Goal: Task Accomplishment & Management: Complete application form

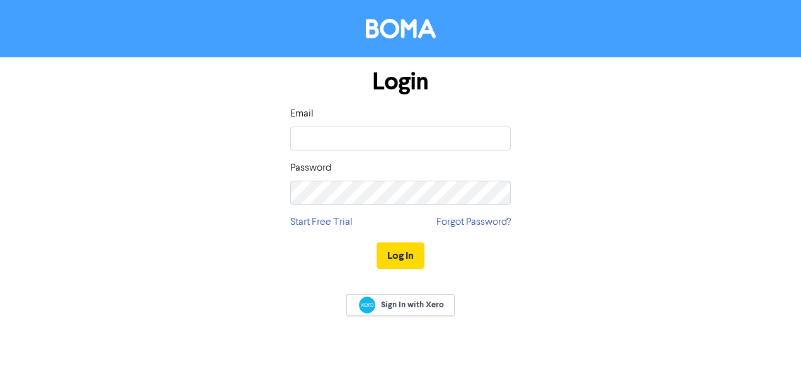
type input "[PERSON_NAME][EMAIL_ADDRESS][DOMAIN_NAME]"
click at [626, 139] on div "Login Email [PERSON_NAME][EMAIL_ADDRESS][DOMAIN_NAME] Password Start Free Trial…" at bounding box center [401, 169] width 718 height 224
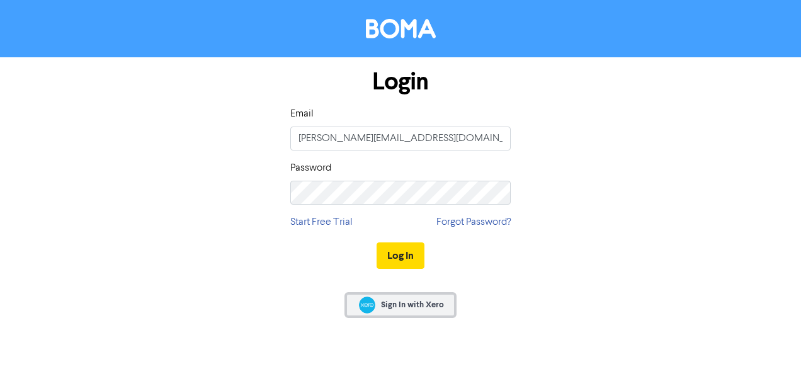
click at [419, 305] on span "Sign In with Xero" at bounding box center [412, 304] width 63 height 11
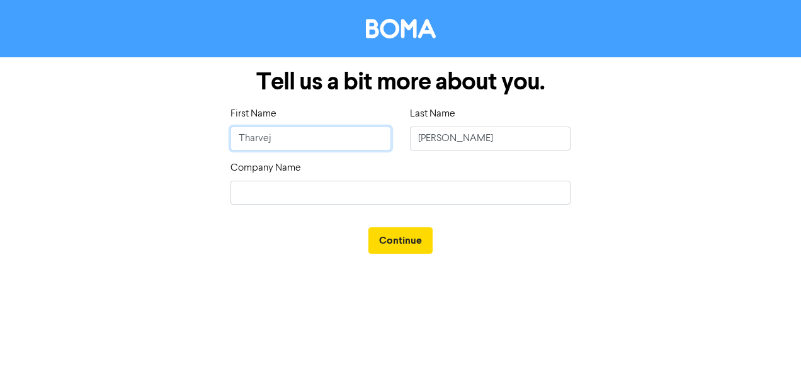
drag, startPoint x: 372, startPoint y: 137, endPoint x: 224, endPoint y: 135, distance: 148.7
click at [175, 127] on div "Tell us a bit more about you. First Name Tharvej Last Name [PERSON_NAME] Compan…" at bounding box center [401, 161] width 718 height 209
